Goal: Transaction & Acquisition: Purchase product/service

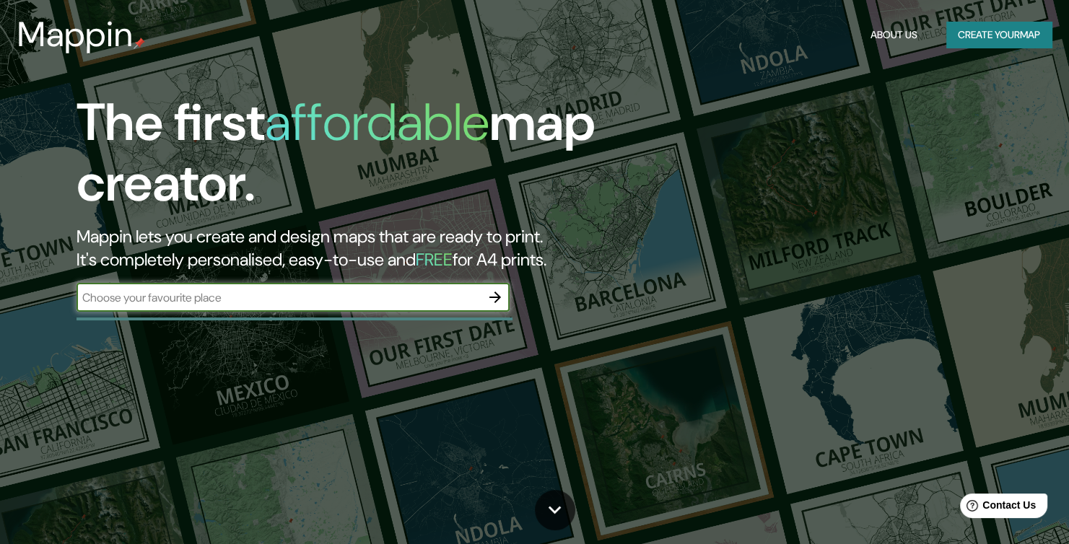
click at [198, 300] on input "text" at bounding box center [279, 298] width 404 height 17
click at [246, 307] on div "​" at bounding box center [293, 297] width 433 height 29
paste input "Grupo Corporativo Tecatl S.A. de C.V."
type input "Grupo Corporativo Tecatl S.A. de C.V."
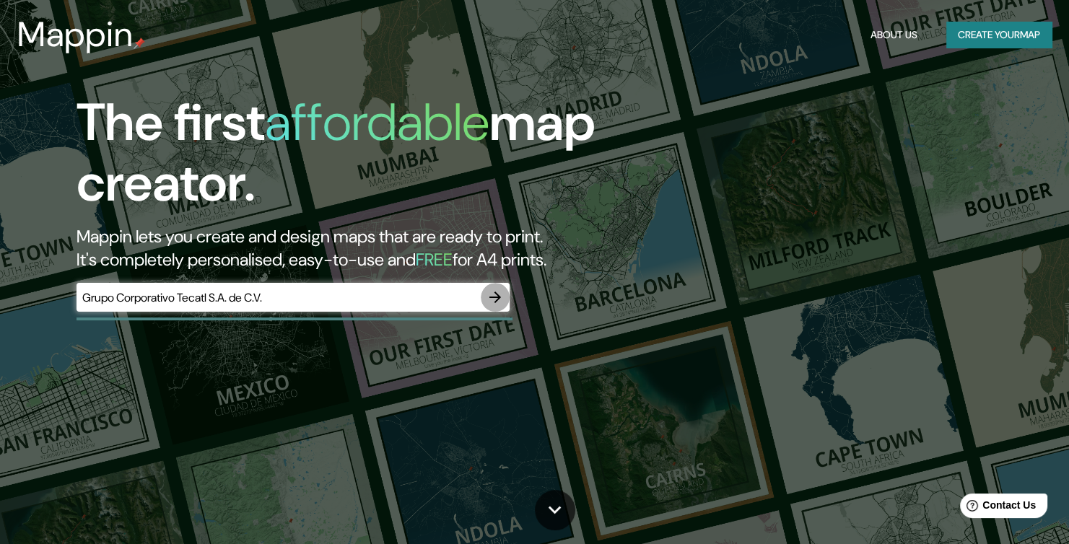
click at [502, 303] on icon "button" at bounding box center [495, 297] width 17 height 17
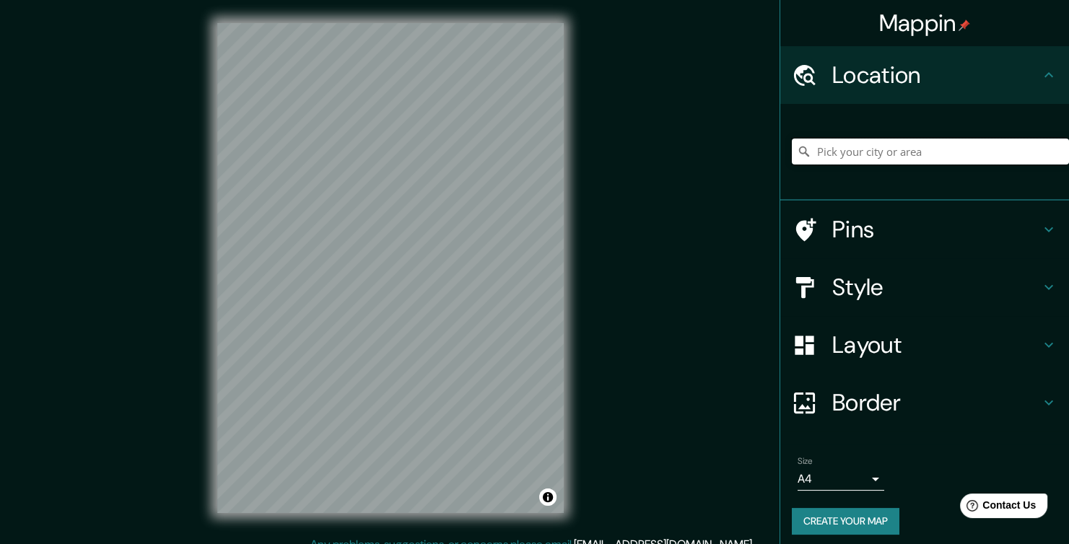
click at [897, 144] on input "Pick your city or area" at bounding box center [930, 152] width 277 height 26
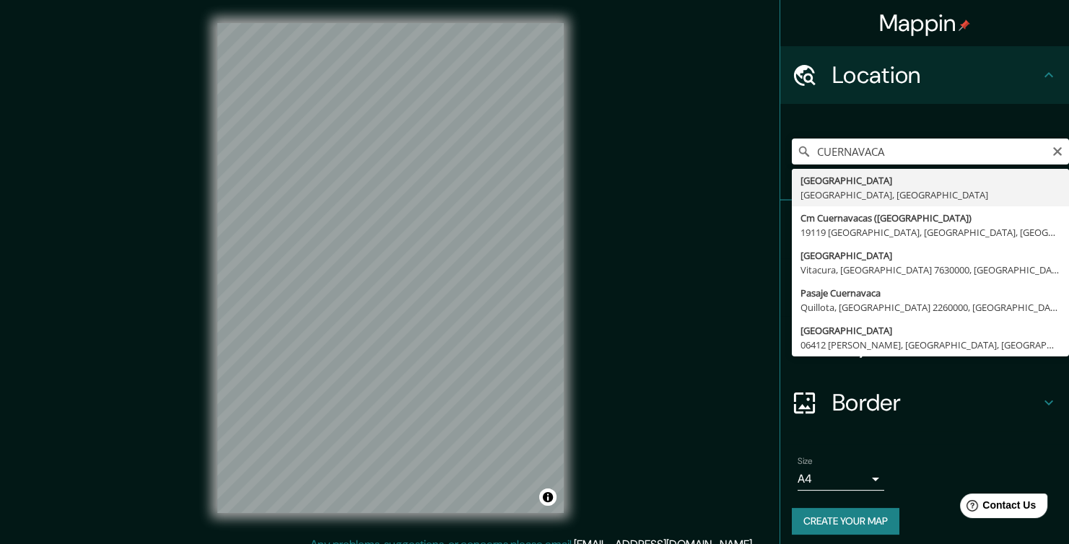
type input "[GEOGRAPHIC_DATA], [GEOGRAPHIC_DATA], [GEOGRAPHIC_DATA]"
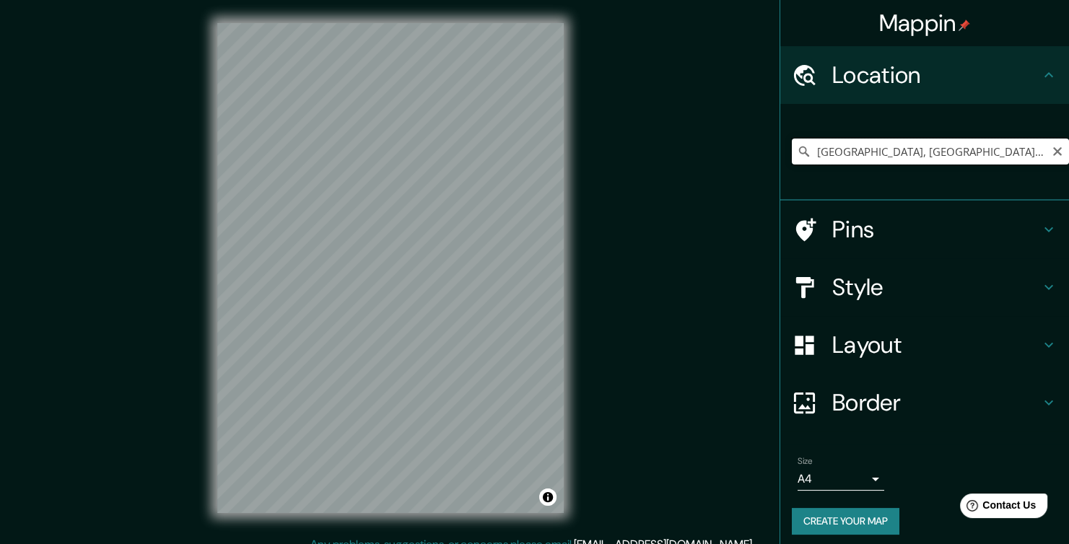
click at [847, 139] on input "[GEOGRAPHIC_DATA], [GEOGRAPHIC_DATA], [GEOGRAPHIC_DATA]" at bounding box center [930, 152] width 277 height 26
click at [991, 152] on input "[GEOGRAPHIC_DATA], [GEOGRAPHIC_DATA], [GEOGRAPHIC_DATA]" at bounding box center [930, 152] width 277 height 26
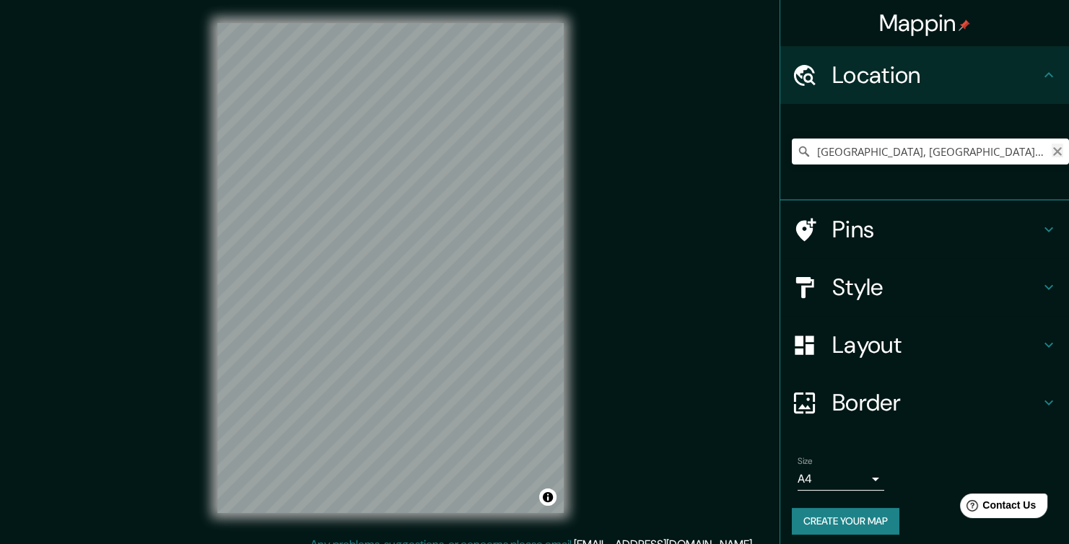
click at [1052, 150] on icon "Clear" at bounding box center [1058, 152] width 12 height 12
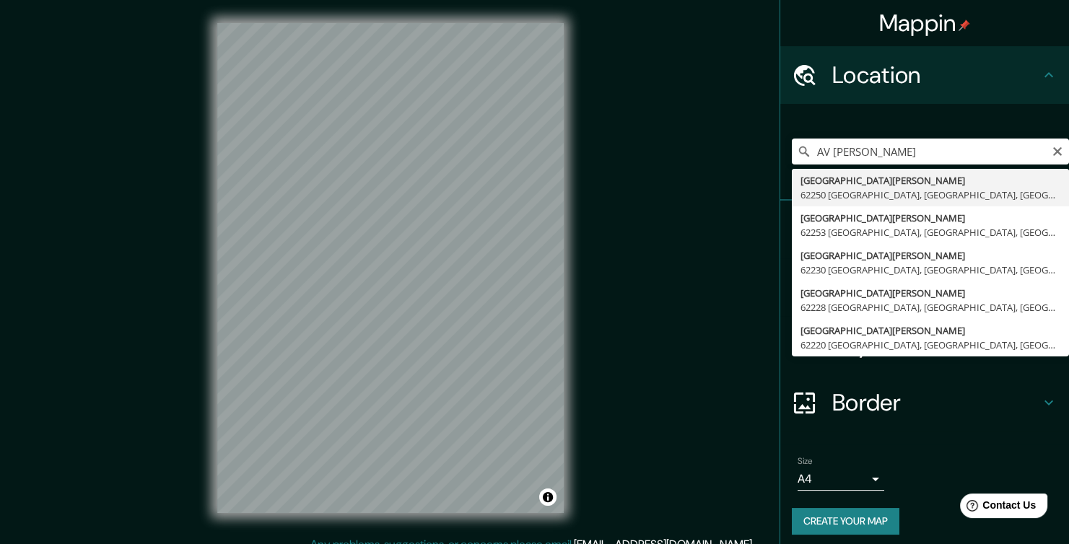
type input "[GEOGRAPHIC_DATA][PERSON_NAME], [GEOGRAPHIC_DATA], [GEOGRAPHIC_DATA]"
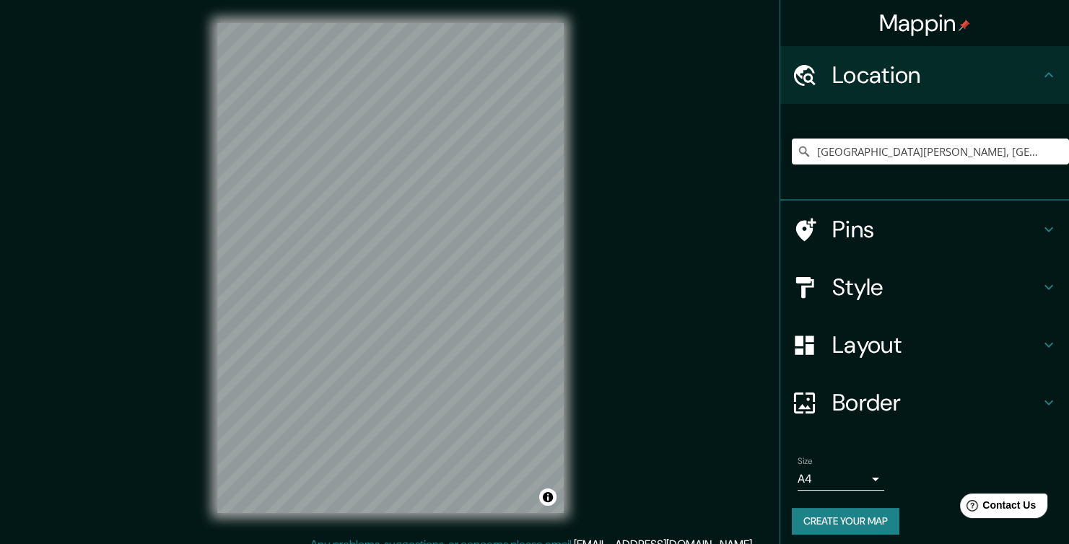
click at [975, 239] on h4 "Pins" at bounding box center [937, 229] width 208 height 29
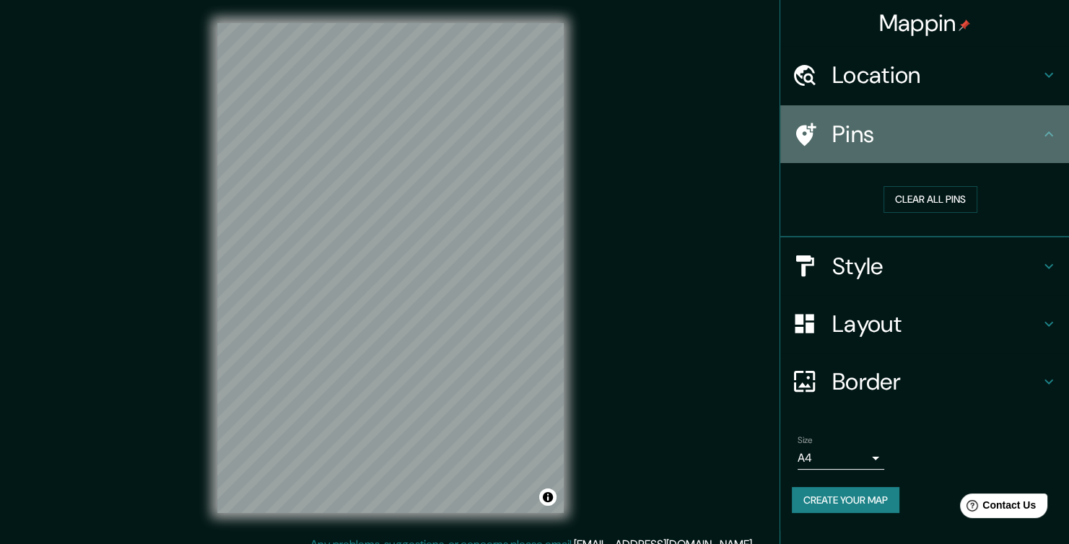
click at [1022, 138] on h4 "Pins" at bounding box center [937, 134] width 208 height 29
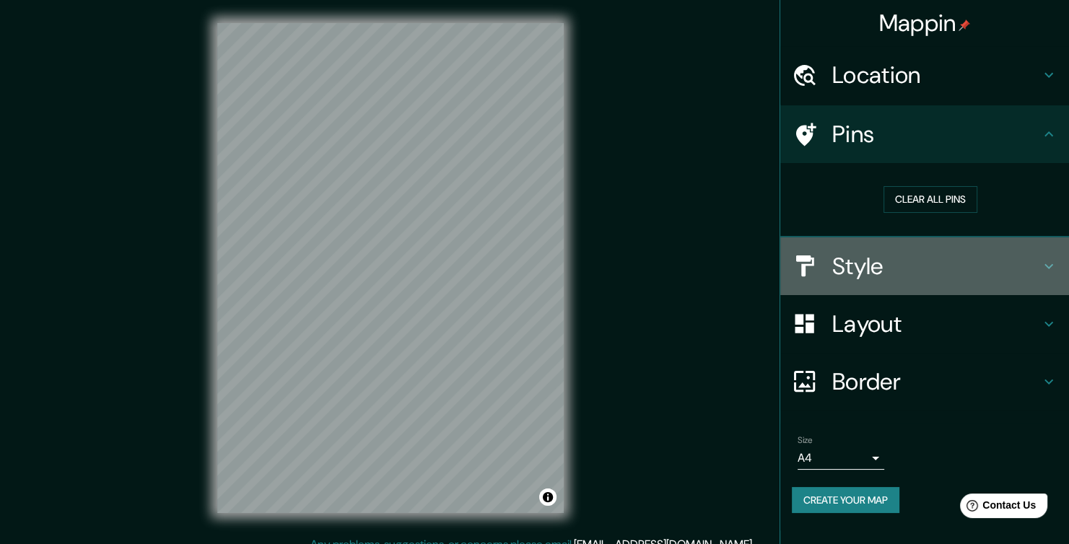
click at [1032, 248] on div "Style" at bounding box center [925, 267] width 289 height 58
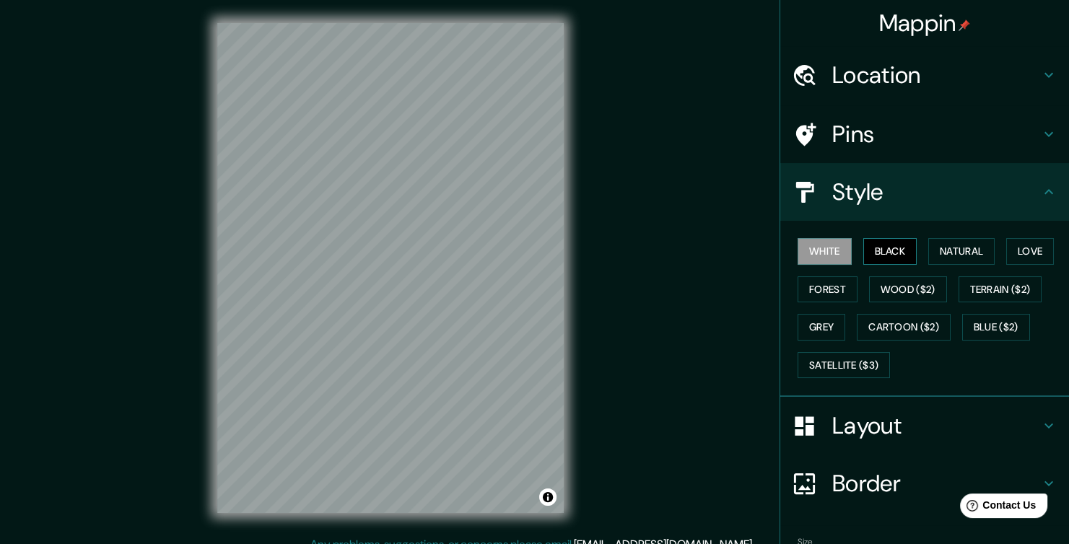
click at [864, 248] on button "Black" at bounding box center [891, 251] width 54 height 27
click at [950, 250] on button "Natural" at bounding box center [962, 251] width 66 height 27
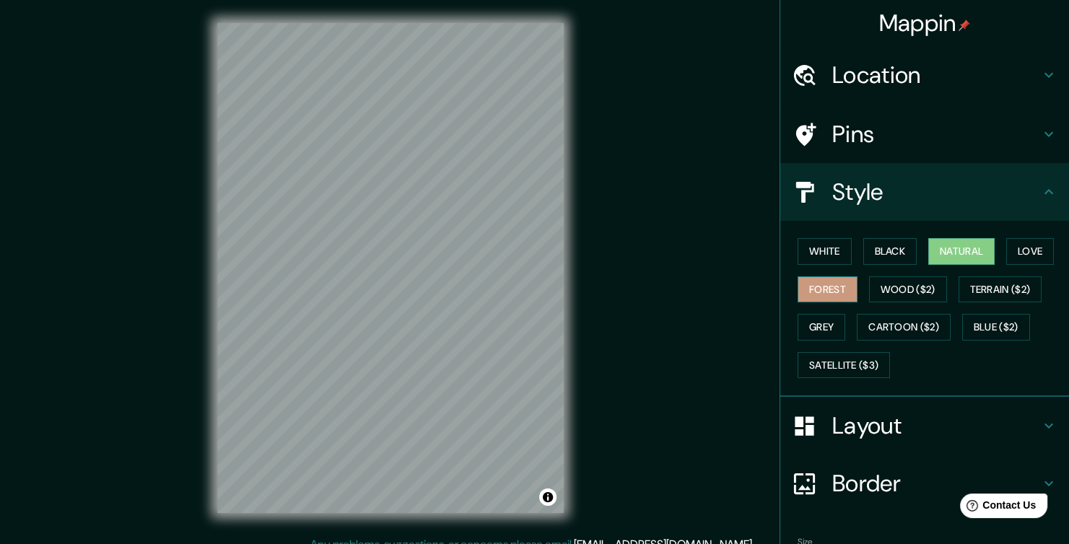
click at [813, 297] on button "Forest" at bounding box center [828, 290] width 60 height 27
click at [820, 323] on button "Grey" at bounding box center [822, 327] width 48 height 27
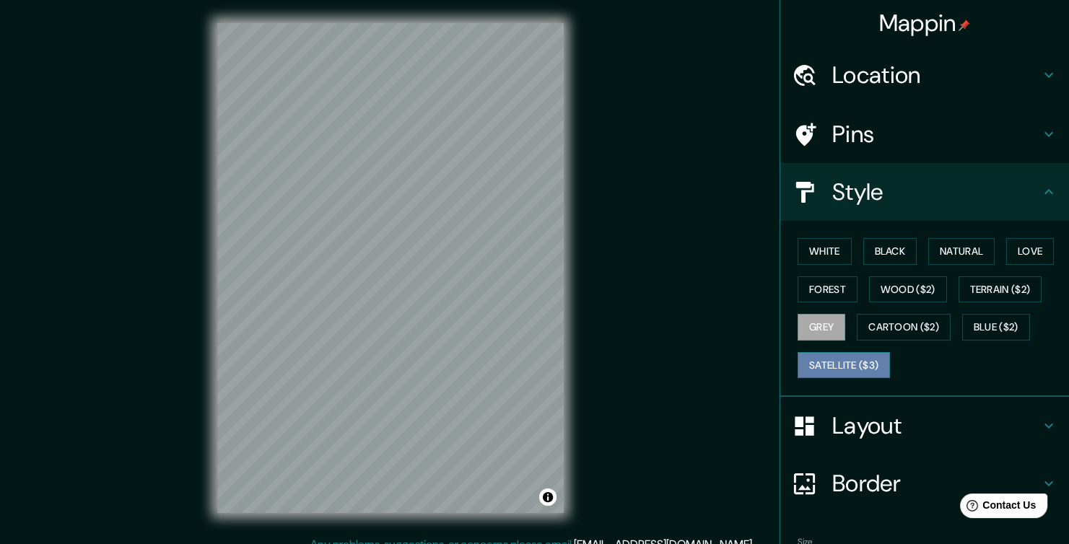
click at [822, 368] on button "Satellite ($3)" at bounding box center [844, 365] width 92 height 27
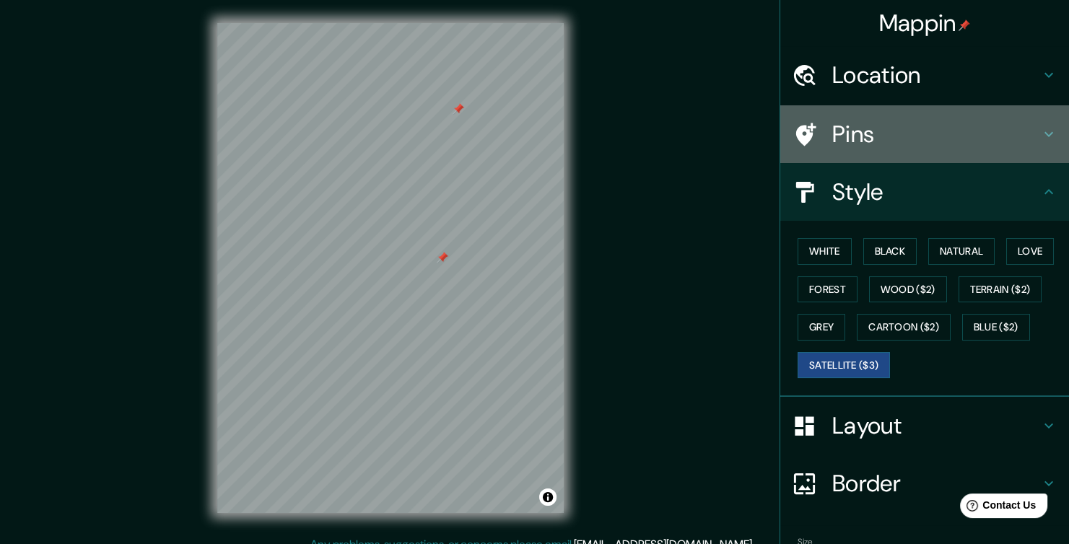
click at [956, 143] on h4 "Pins" at bounding box center [937, 134] width 208 height 29
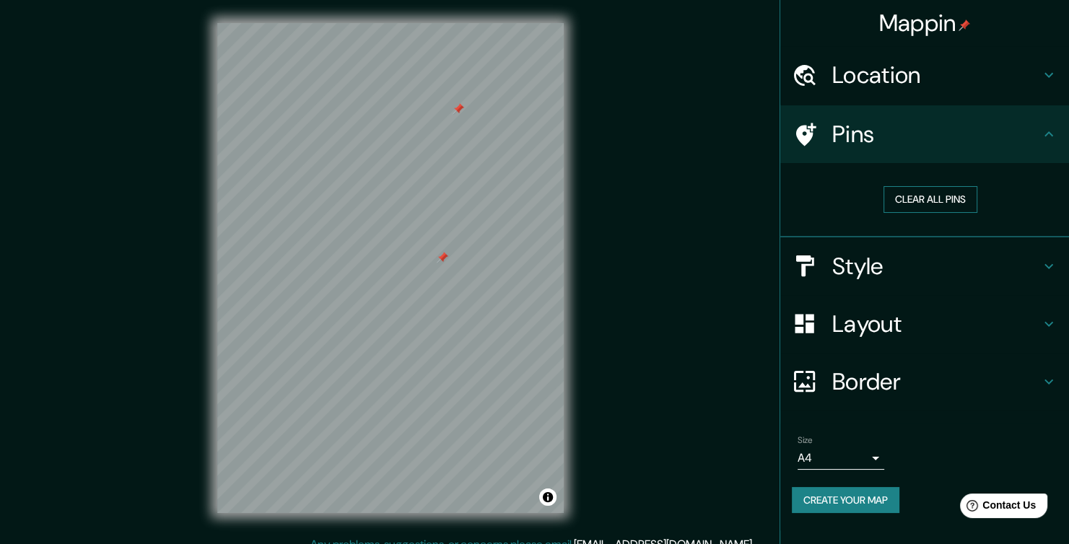
click at [916, 205] on button "Clear all pins" at bounding box center [931, 199] width 94 height 27
click at [1012, 84] on h4 "Location" at bounding box center [937, 75] width 208 height 29
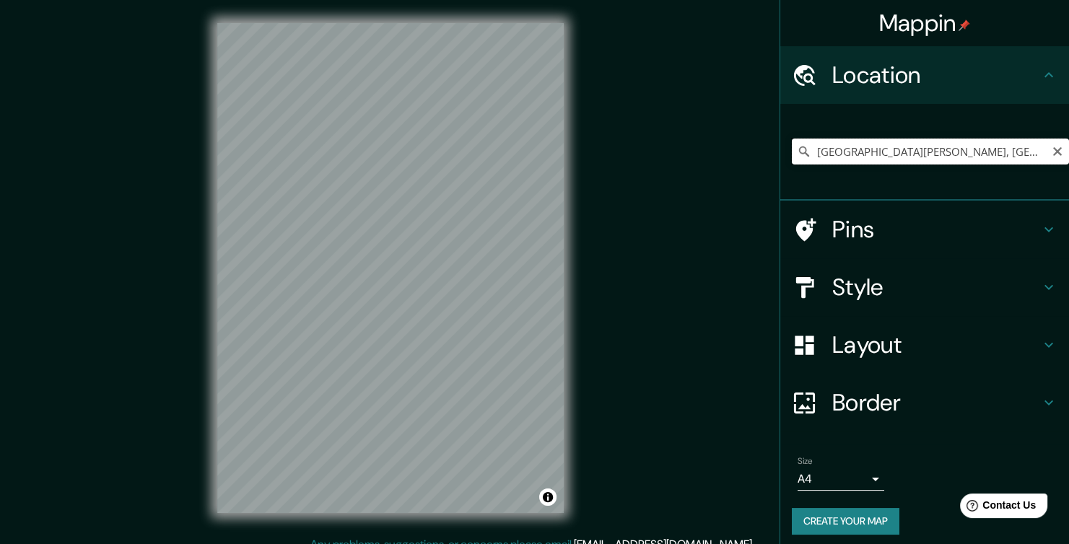
click at [982, 155] on input "[GEOGRAPHIC_DATA][PERSON_NAME], [GEOGRAPHIC_DATA], [GEOGRAPHIC_DATA]" at bounding box center [930, 152] width 277 height 26
click at [1052, 147] on icon "Clear" at bounding box center [1058, 152] width 12 height 12
click at [880, 160] on input "Pick your city or area" at bounding box center [930, 152] width 277 height 26
paste input "Grupo Corporativo Tecatl S.A. de C.V."
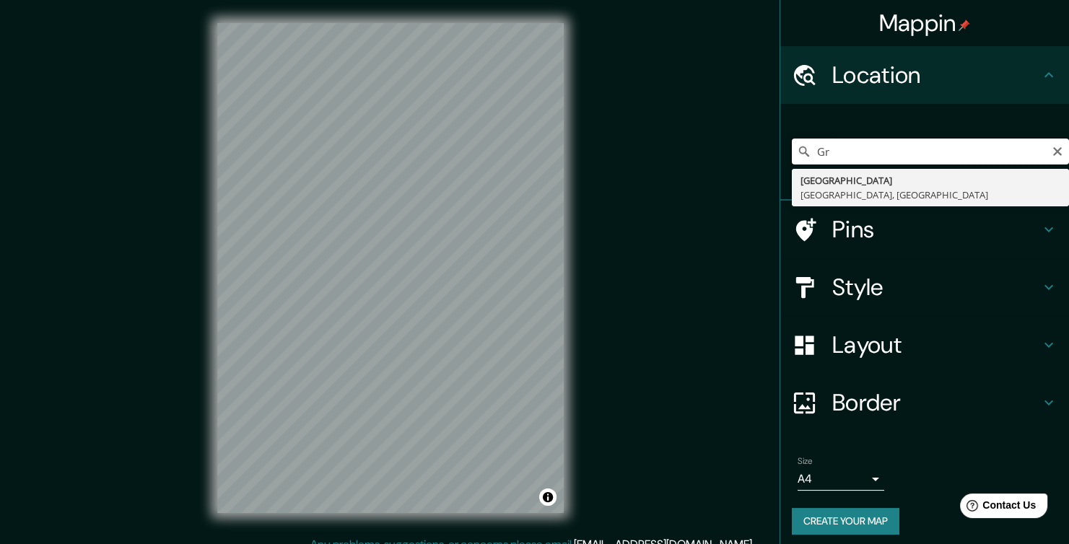
type input "G"
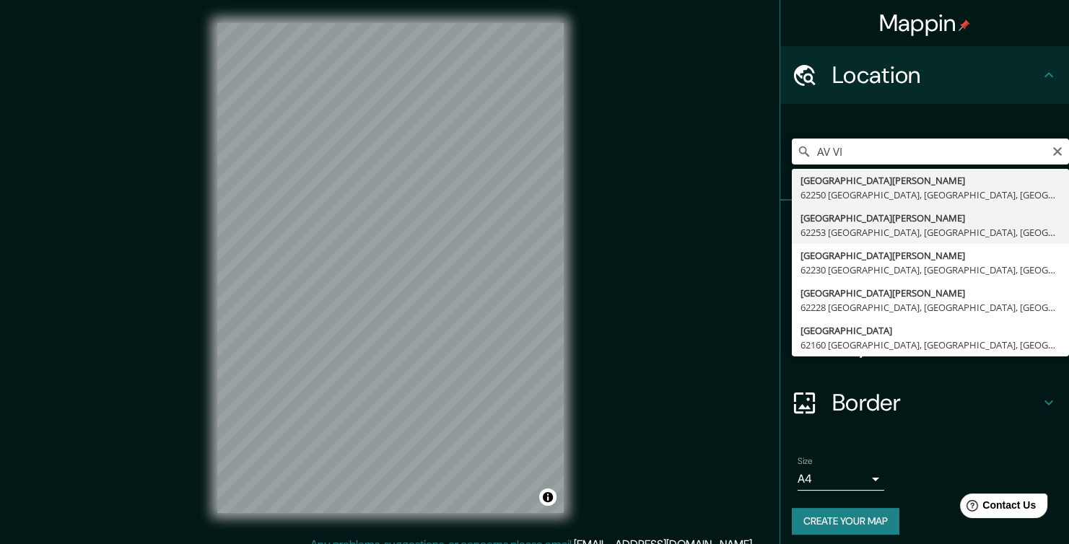
type input "[GEOGRAPHIC_DATA][PERSON_NAME], [GEOGRAPHIC_DATA], [GEOGRAPHIC_DATA]"
